Goal: Transaction & Acquisition: Purchase product/service

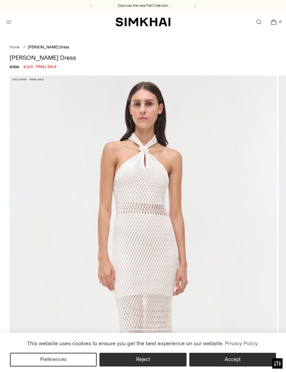
click at [44, 69] on div "Regular price €700 €355 Final sale Unit price / per" at bounding box center [33, 67] width 47 height 6
click at [239, 363] on button "Accept" at bounding box center [233, 360] width 87 height 14
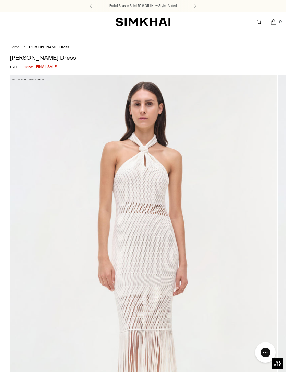
click at [50, 68] on div "Regular price €700 €355 Final sale Unit price / per" at bounding box center [33, 67] width 47 height 6
click at [274, 25] on icon "Open cart modal" at bounding box center [274, 22] width 9 height 7
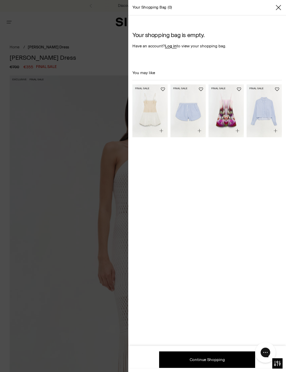
click at [279, 9] on icon "Close" at bounding box center [278, 7] width 5 height 7
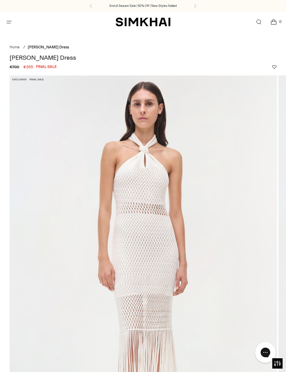
click at [13, 20] on span "Open menu modal" at bounding box center [8, 21] width 11 height 11
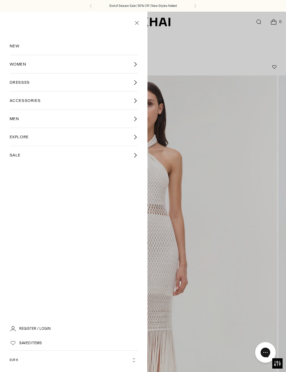
click at [24, 156] on link "SALE" at bounding box center [74, 155] width 129 height 18
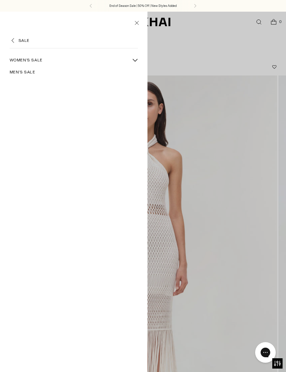
click at [39, 61] on span "Women's Sale" at bounding box center [26, 60] width 33 height 6
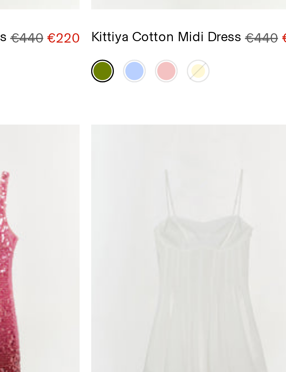
scroll to position [776, 0]
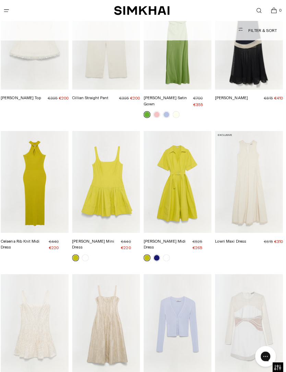
scroll to position [3126, 0]
click at [30, 144] on img "Celaena Rib Knit Midi Dress" at bounding box center [36, 179] width 67 height 101
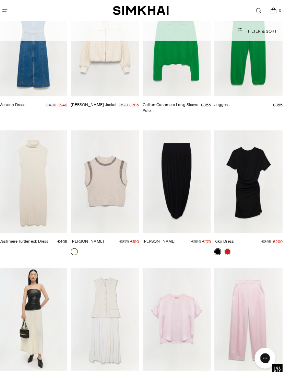
scroll to position [5185, 0]
click at [226, 244] on link at bounding box center [228, 247] width 7 height 7
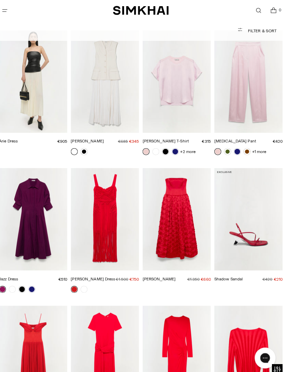
scroll to position [5423, 0]
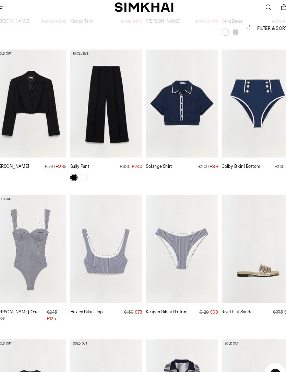
scroll to position [4317, 0]
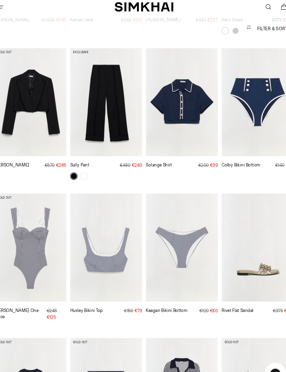
click at [224, 184] on img "Rivet Flat Sandal" at bounding box center [249, 234] width 67 height 101
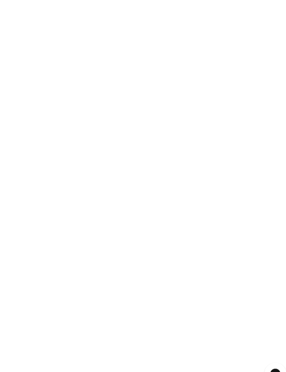
click at [224, 184] on img "Rivet Flat Sandal" at bounding box center [249, 234] width 67 height 101
click at [223, 184] on img "Rivet Flat Sandal" at bounding box center [249, 234] width 67 height 101
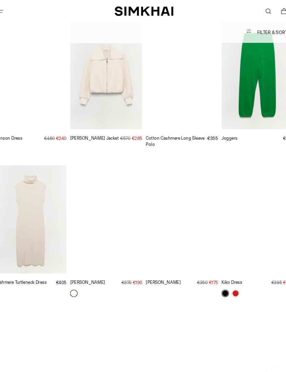
scroll to position [5126, 0]
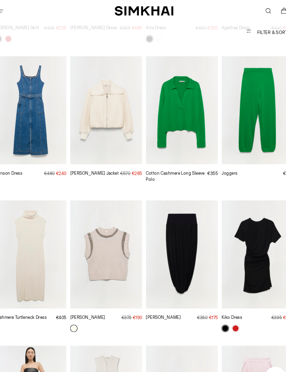
click at [114, 193] on img "Joanae Pullover" at bounding box center [107, 237] width 67 height 101
